Goal: Task Accomplishment & Management: Use online tool/utility

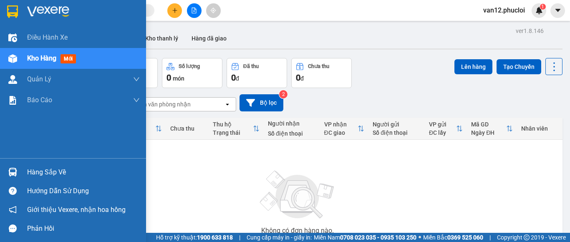
click at [13, 171] on img at bounding box center [12, 172] width 9 height 9
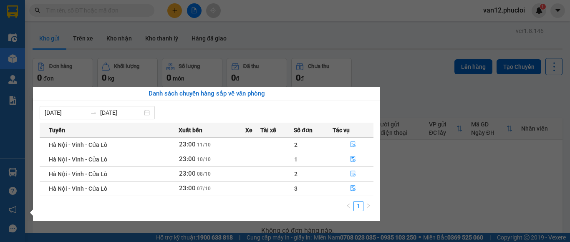
click at [500, 179] on section "Kết quả [PERSON_NAME] ( 0 ) Bộ lọc No Data van12.phucloi 1 Điều [PERSON_NAME] x…" at bounding box center [285, 121] width 570 height 242
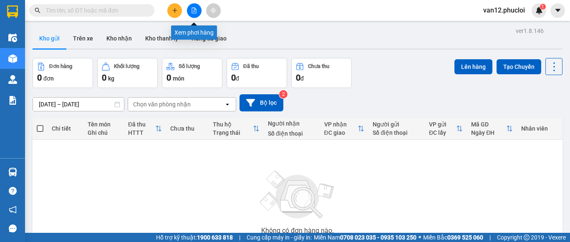
click at [191, 10] on button at bounding box center [194, 10] width 15 height 15
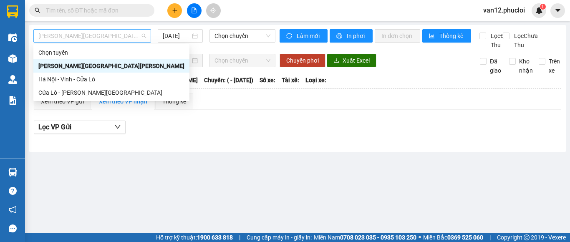
click at [143, 35] on span "[PERSON_NAME][GEOGRAPHIC_DATA][PERSON_NAME]" at bounding box center [92, 36] width 108 height 13
click at [106, 78] on div "Hà Nội - Vinh - Cửa Lò" at bounding box center [111, 79] width 146 height 9
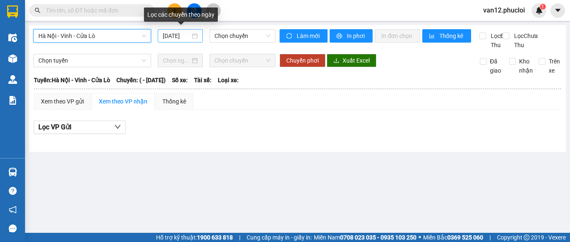
click at [194, 36] on div "[DATE]" at bounding box center [180, 35] width 35 height 9
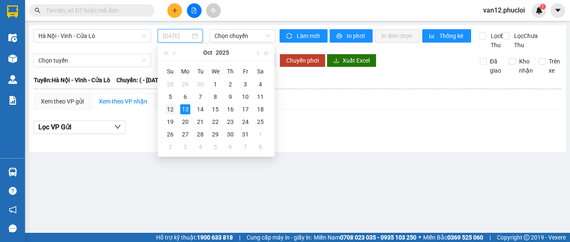
click at [171, 110] on div "12" at bounding box center [170, 109] width 10 height 10
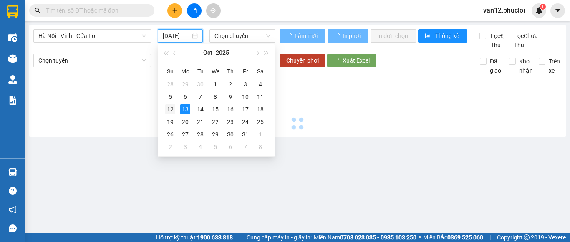
type input "[DATE]"
